Goal: Information Seeking & Learning: Learn about a topic

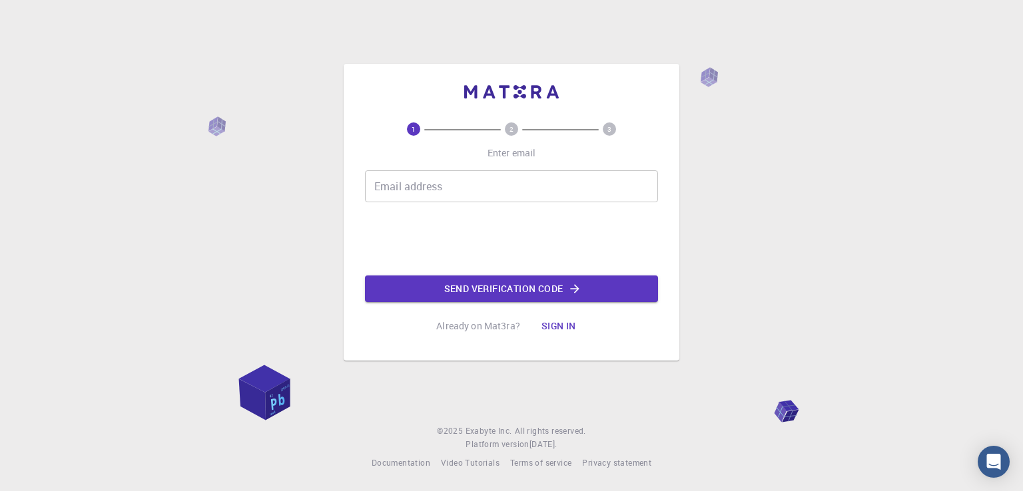
click at [437, 190] on input "Email address" at bounding box center [511, 186] width 293 height 32
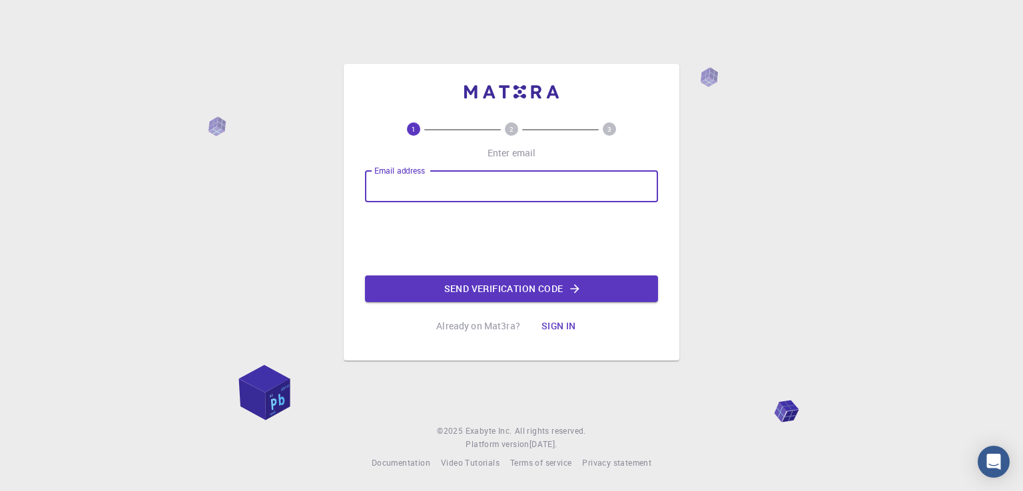
type input "[EMAIL_ADDRESS][DOMAIN_NAME]"
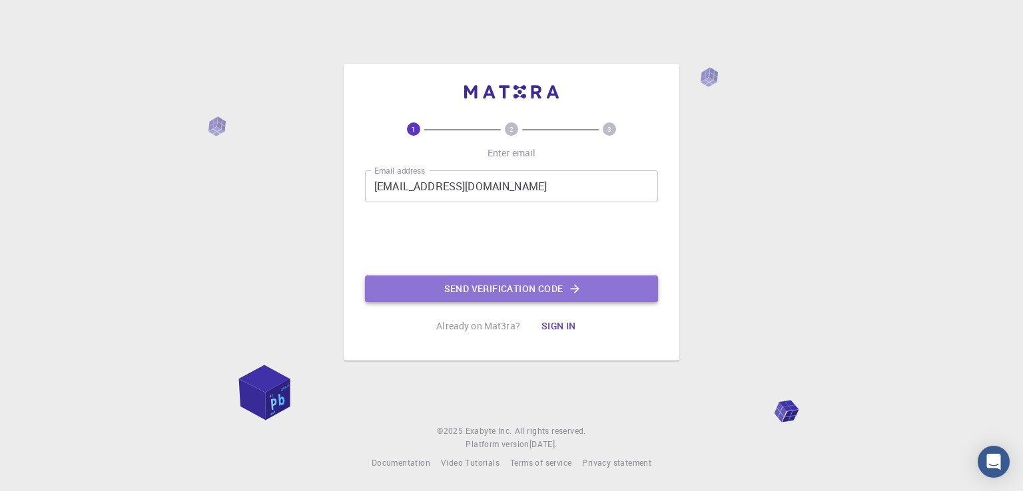
click at [549, 284] on button "Send verification code" at bounding box center [511, 289] width 293 height 27
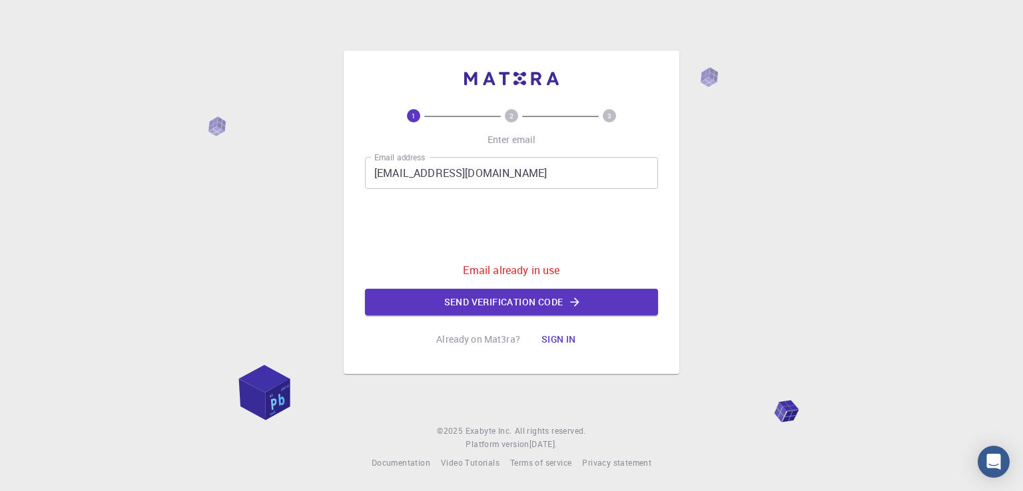
click at [574, 336] on button "Sign in" at bounding box center [559, 339] width 56 height 27
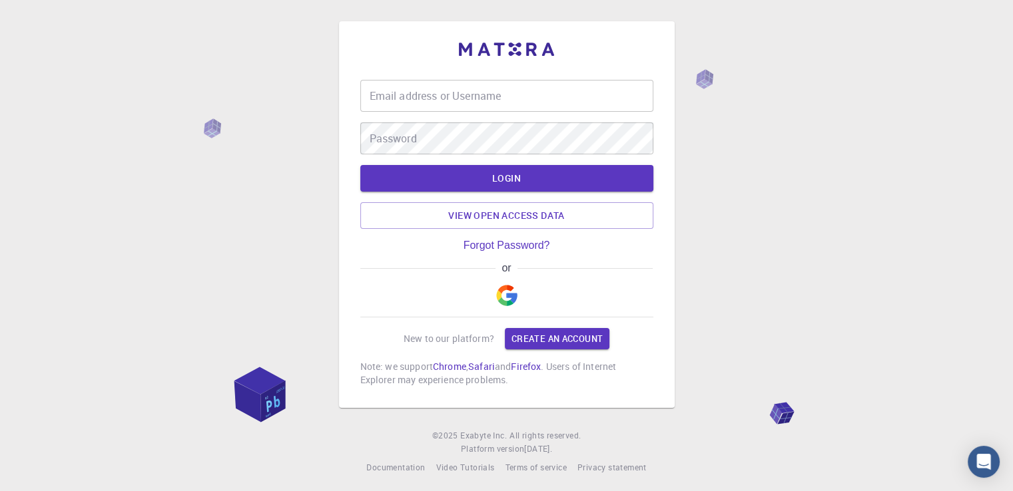
type input "[EMAIL_ADDRESS][DOMAIN_NAME]"
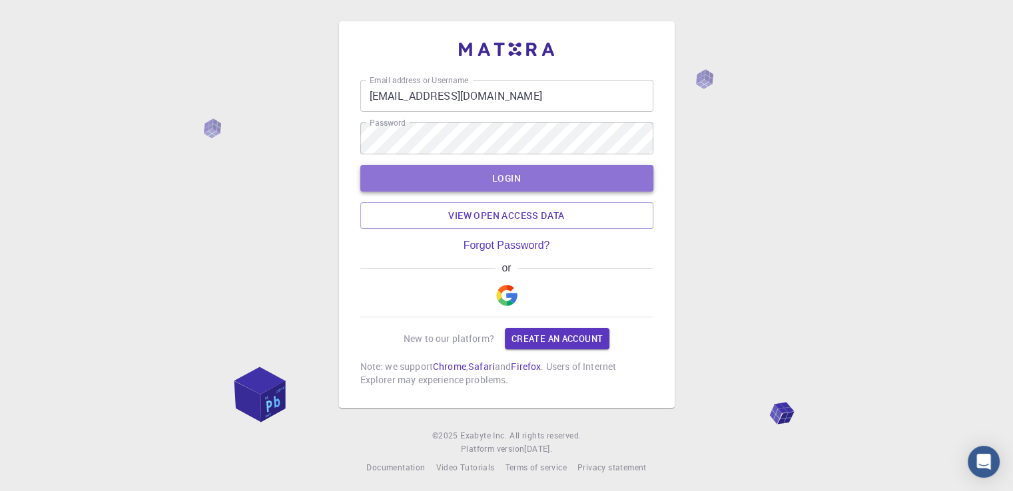
click at [515, 174] on button "LOGIN" at bounding box center [506, 178] width 293 height 27
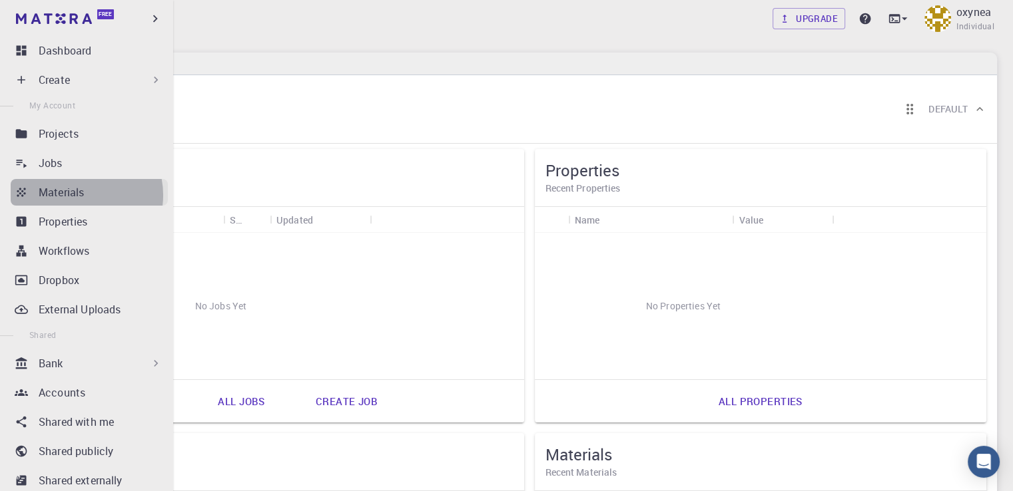
click at [77, 195] on p "Materials" at bounding box center [61, 192] width 45 height 16
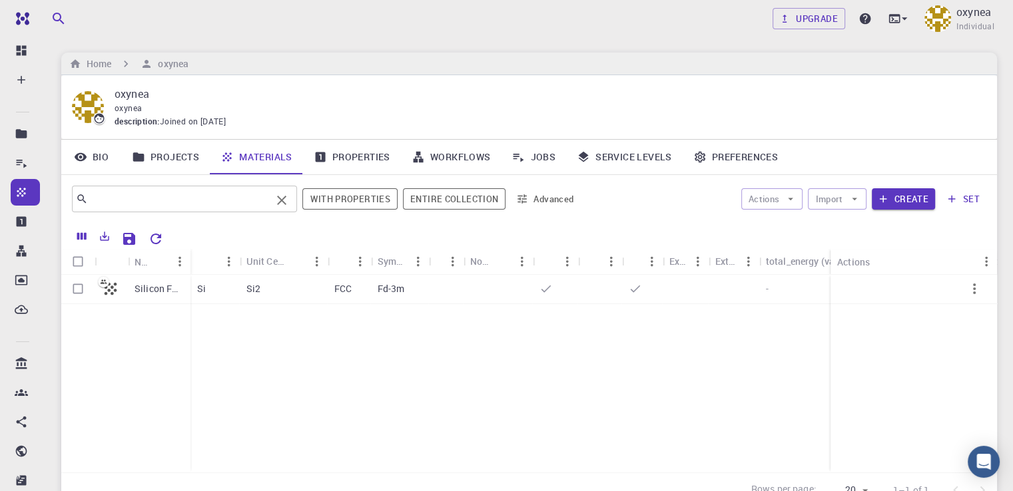
click at [225, 190] on input "text" at bounding box center [179, 199] width 183 height 19
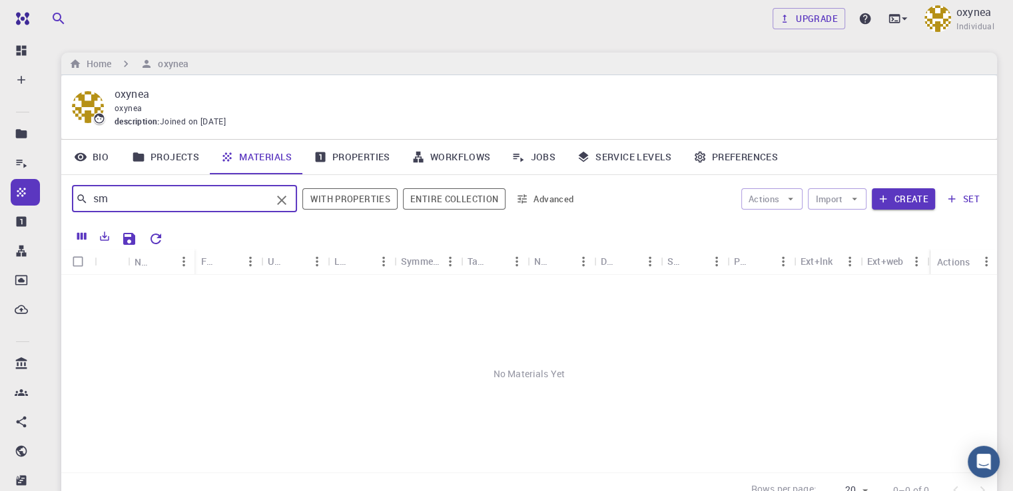
type input "s"
type input "montomorillonite"
click at [280, 194] on icon "Clear" at bounding box center [282, 200] width 16 height 16
type input "bentonite"
click at [362, 154] on link "Properties" at bounding box center [352, 157] width 98 height 35
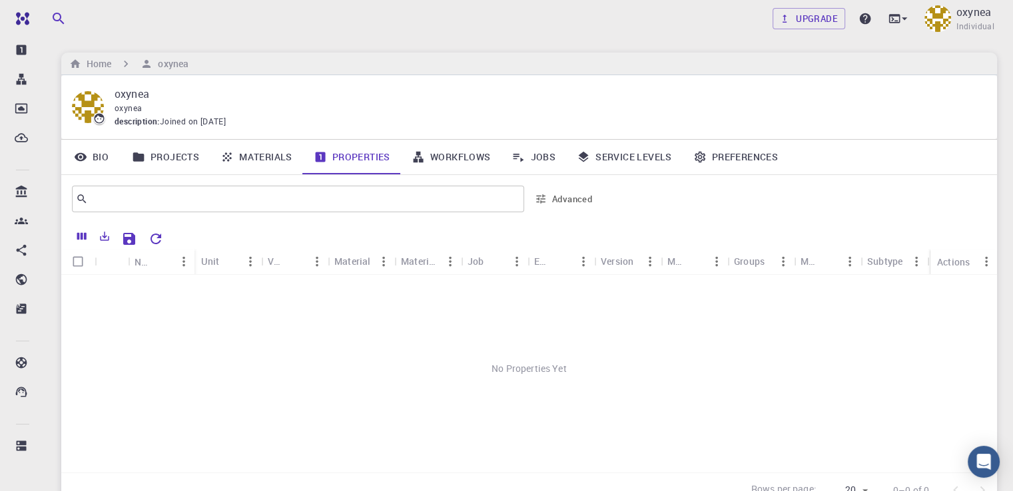
scroll to position [171, 0]
